Goal: Navigation & Orientation: Find specific page/section

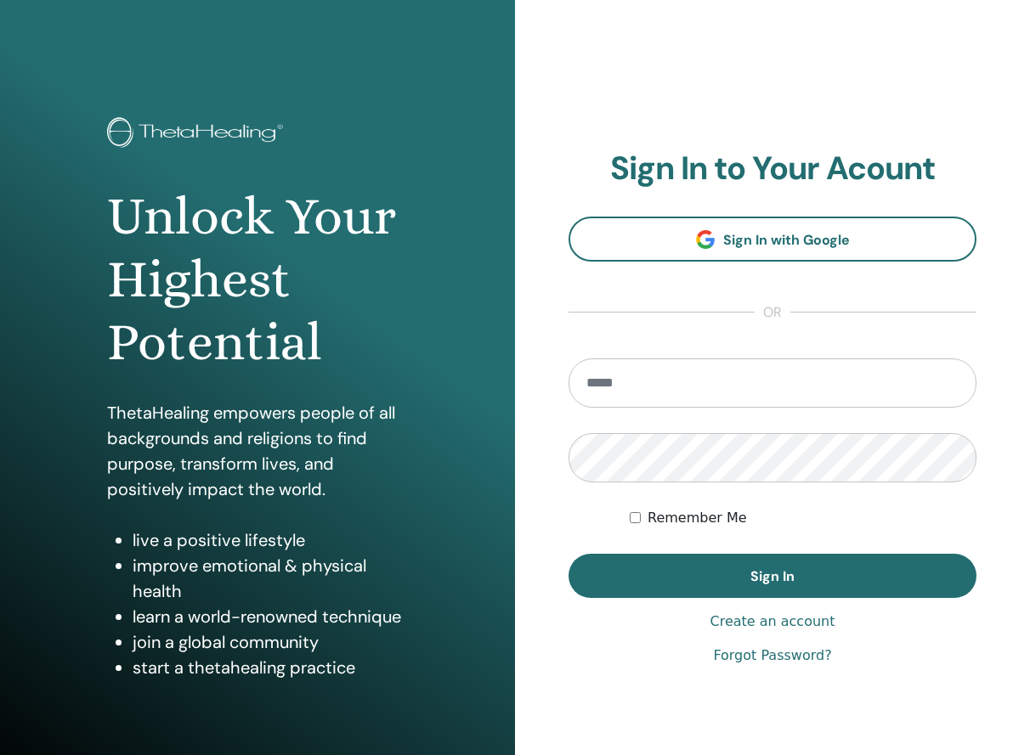
type input "**********"
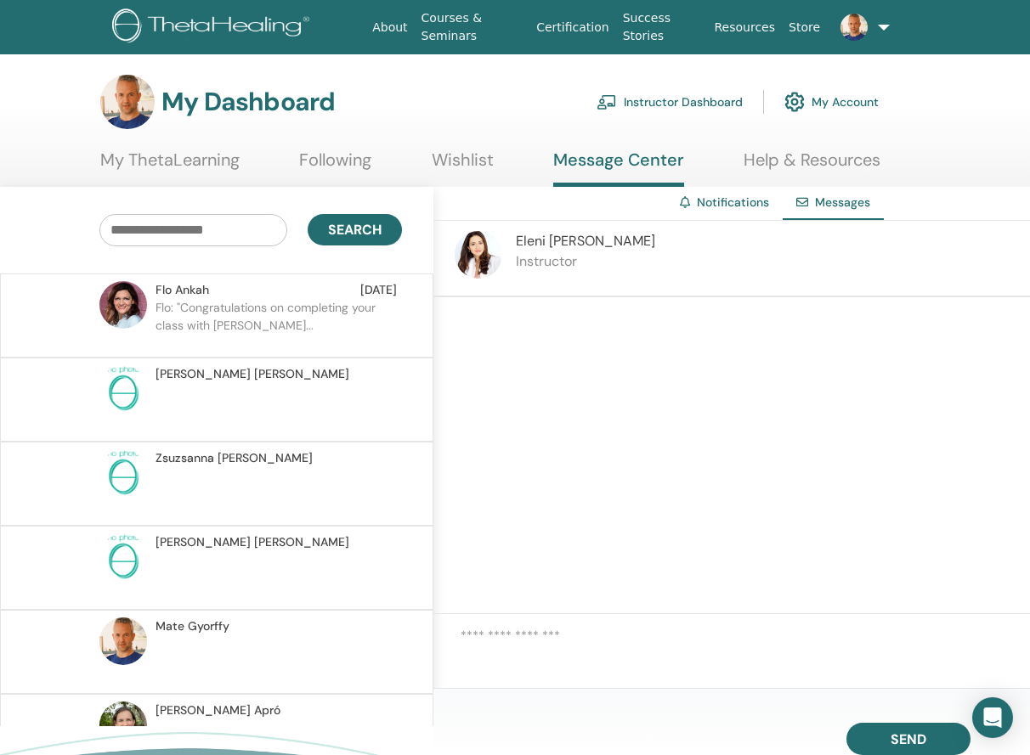
click at [283, 332] on p "Flo: "Congratulations on completing your class with [PERSON_NAME]..." at bounding box center [279, 324] width 246 height 51
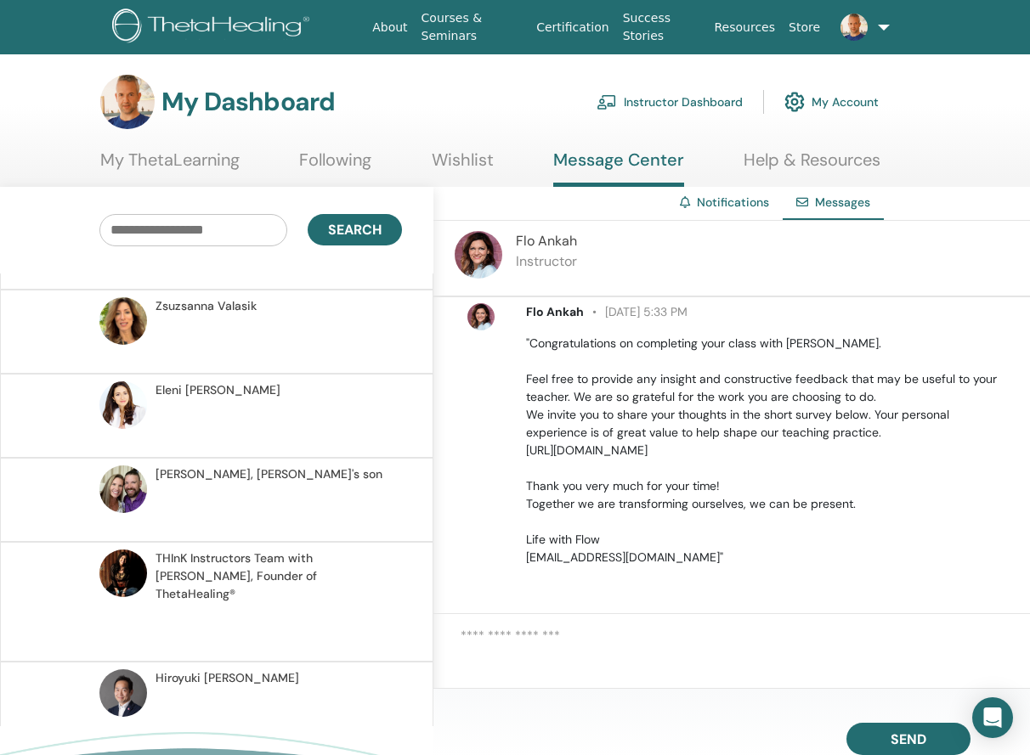
scroll to position [742, 0]
click at [286, 408] on p at bounding box center [279, 424] width 246 height 51
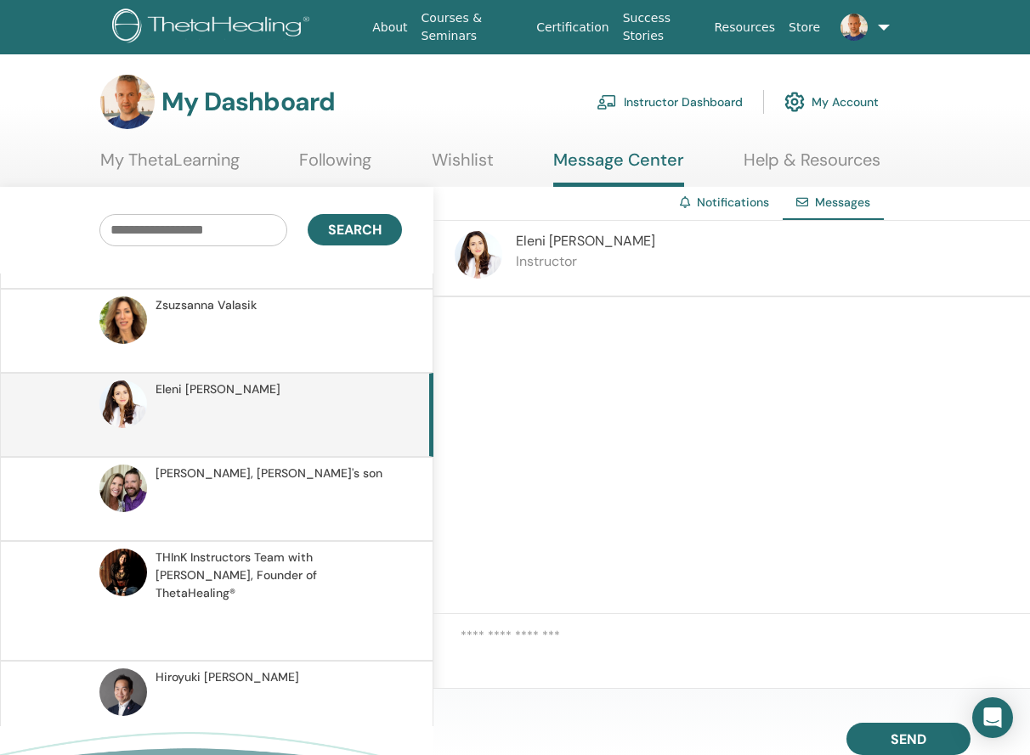
click at [180, 161] on link "My ThetaLearning" at bounding box center [169, 166] width 139 height 33
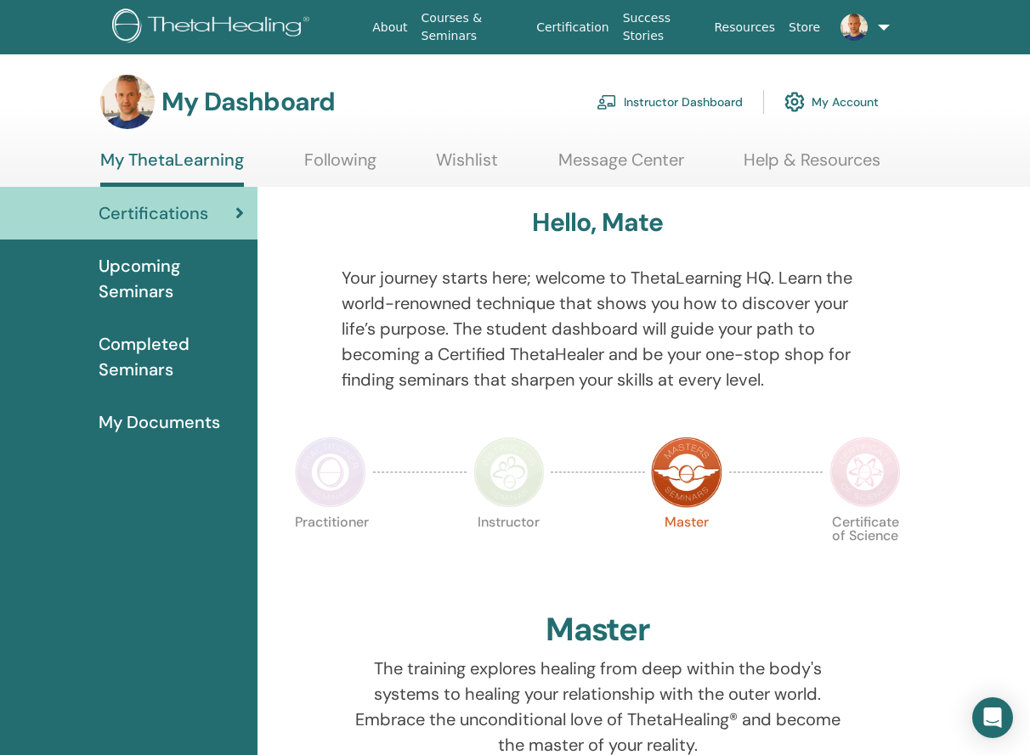
click at [120, 273] on span "Upcoming Seminars" at bounding box center [171, 278] width 145 height 51
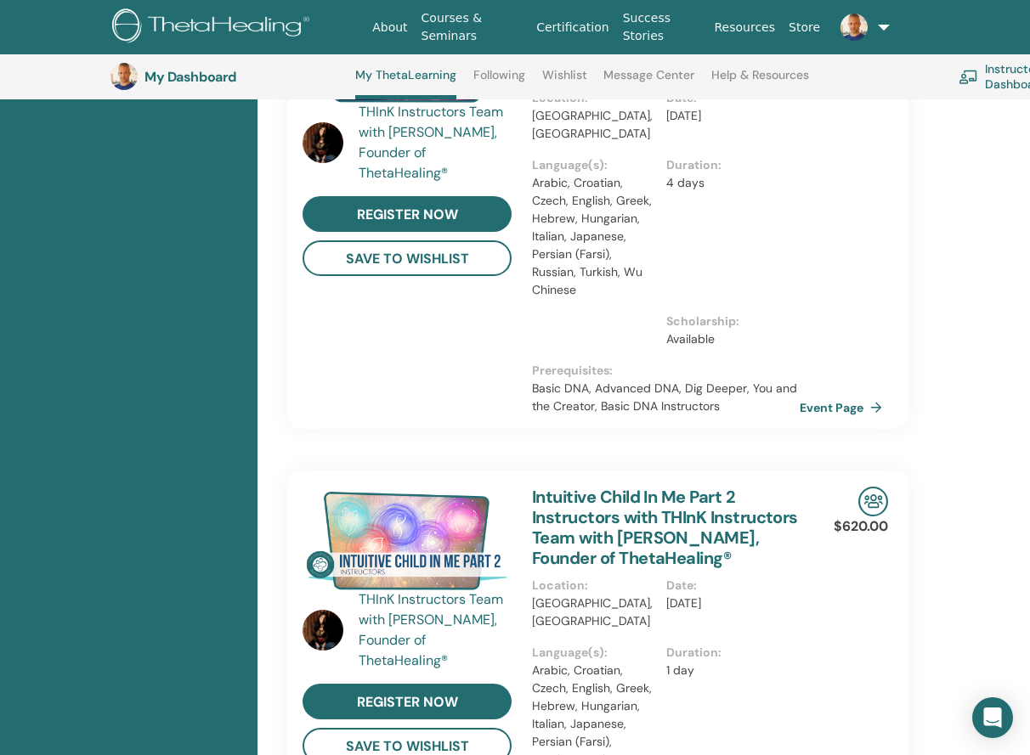
scroll to position [1371, 0]
